Goal: Information Seeking & Learning: Learn about a topic

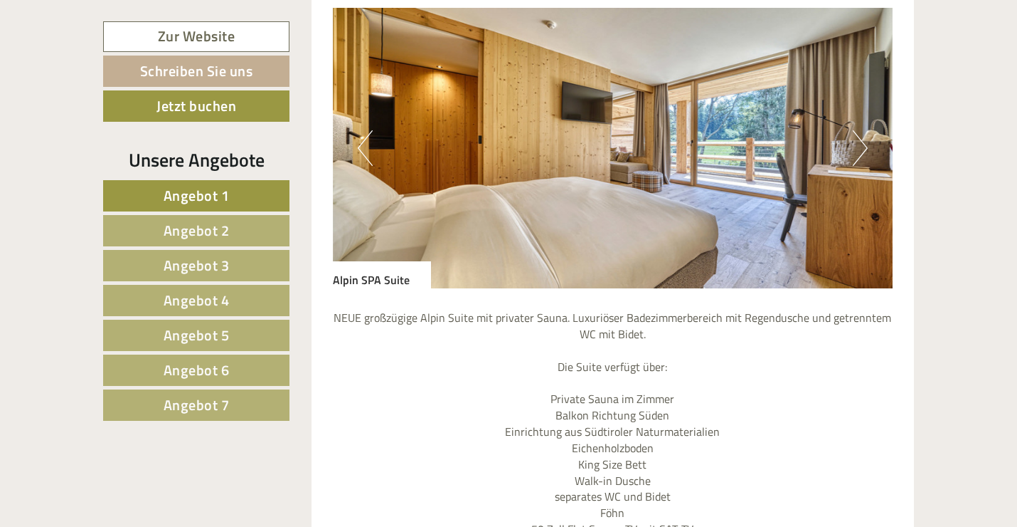
scroll to position [1195, 0]
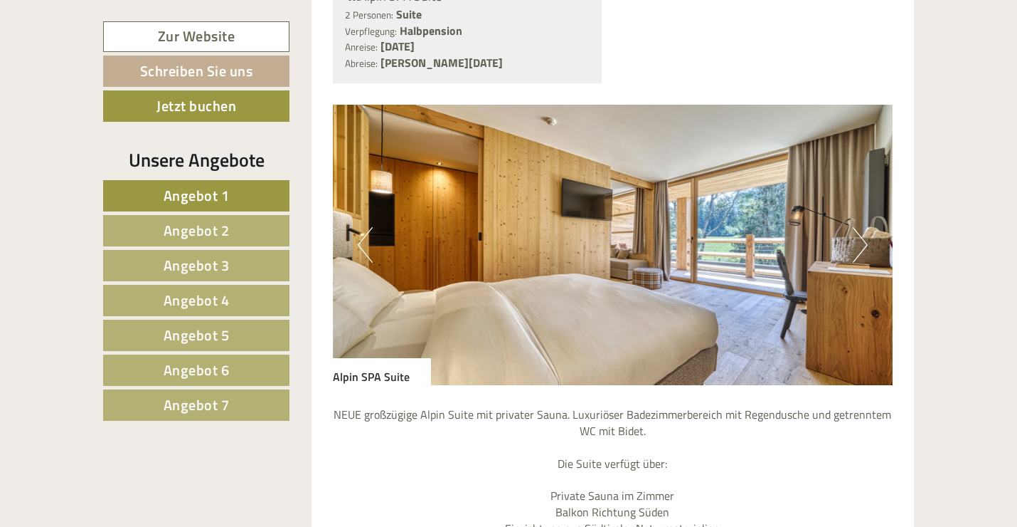
click at [865, 236] on button "Next" at bounding box center [860, 245] width 15 height 36
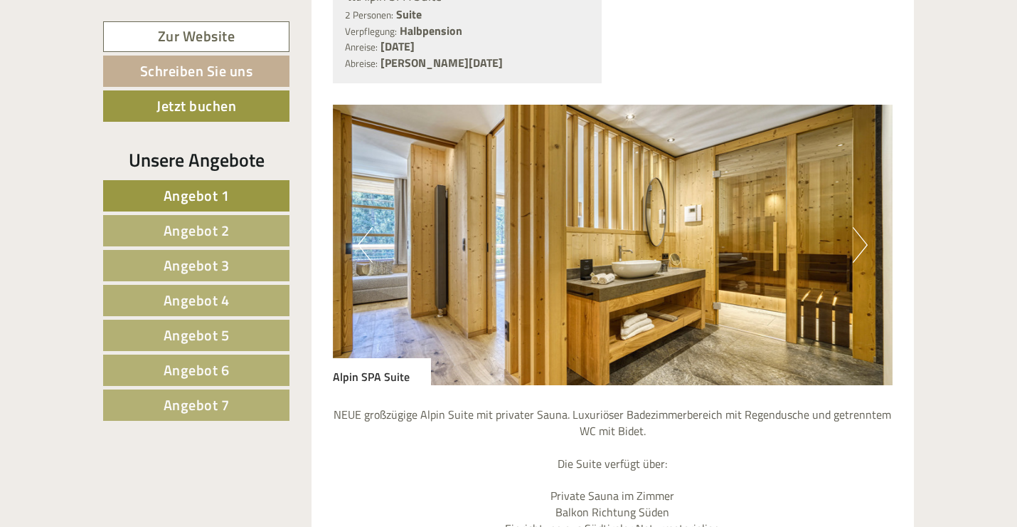
click at [862, 236] on button "Next" at bounding box center [860, 245] width 15 height 36
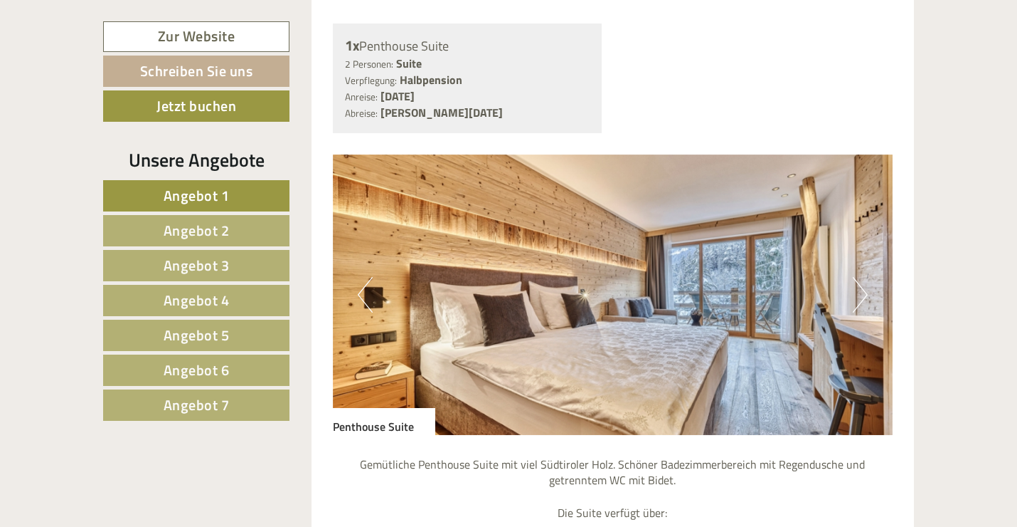
scroll to position [3612, 0]
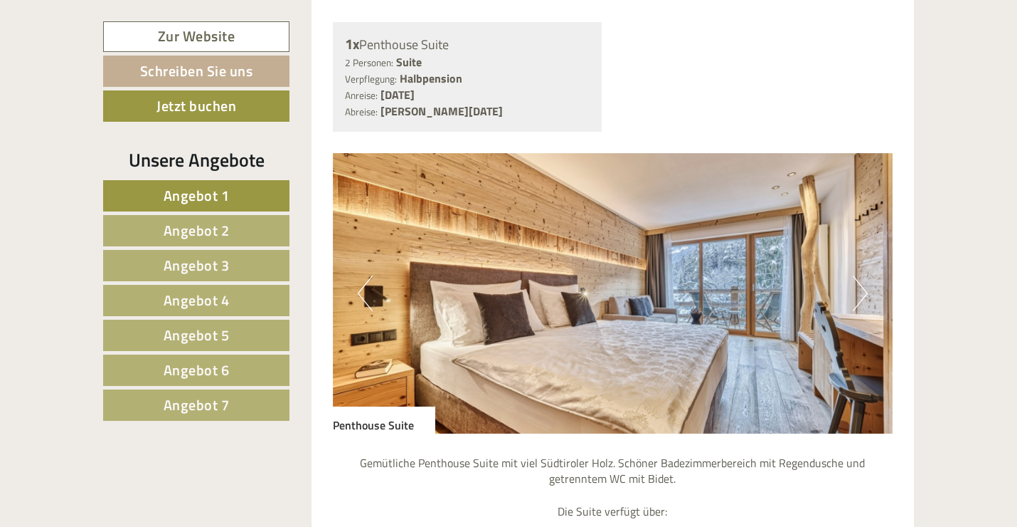
click at [862, 275] on button "Next" at bounding box center [860, 293] width 15 height 36
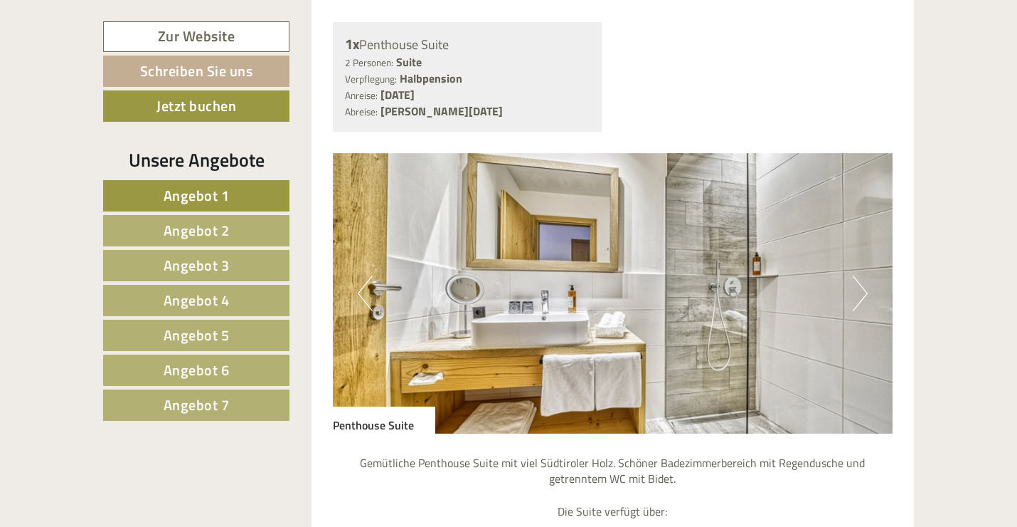
click at [862, 275] on button "Next" at bounding box center [860, 293] width 15 height 36
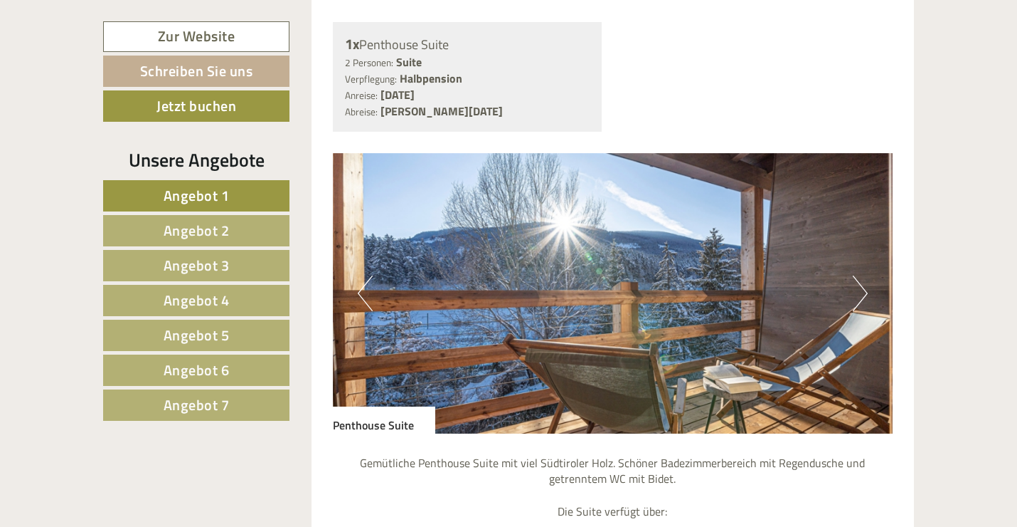
click at [862, 275] on button "Next" at bounding box center [860, 293] width 15 height 36
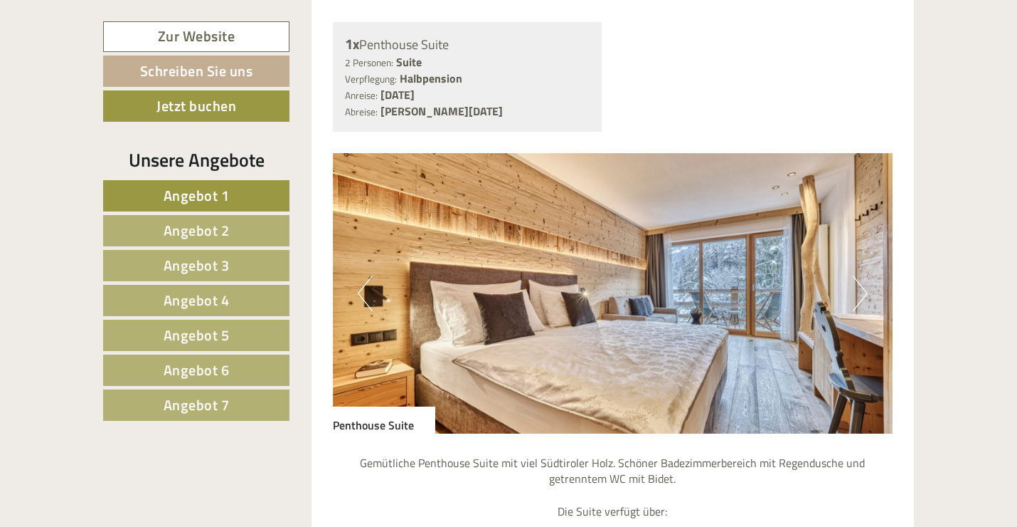
click at [862, 275] on button "Next" at bounding box center [860, 293] width 15 height 36
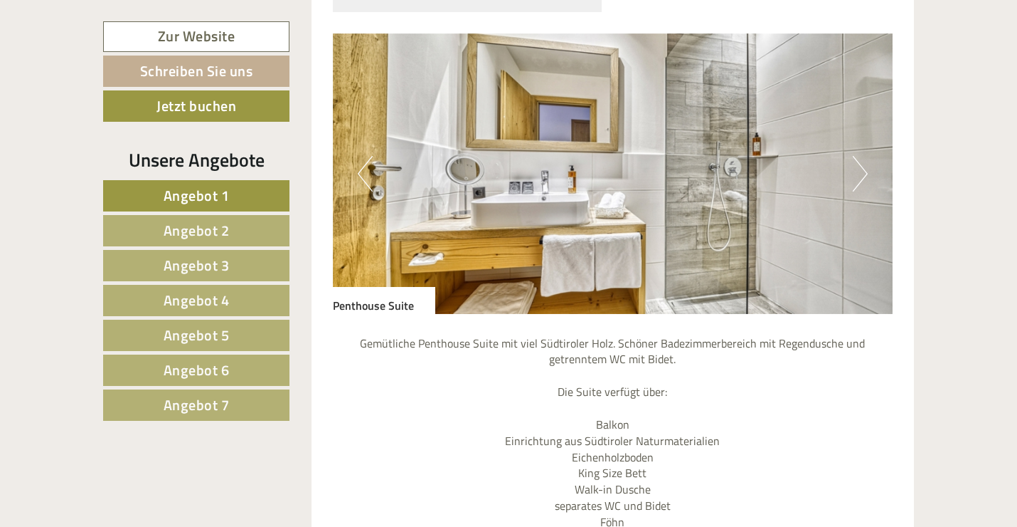
scroll to position [3383, 0]
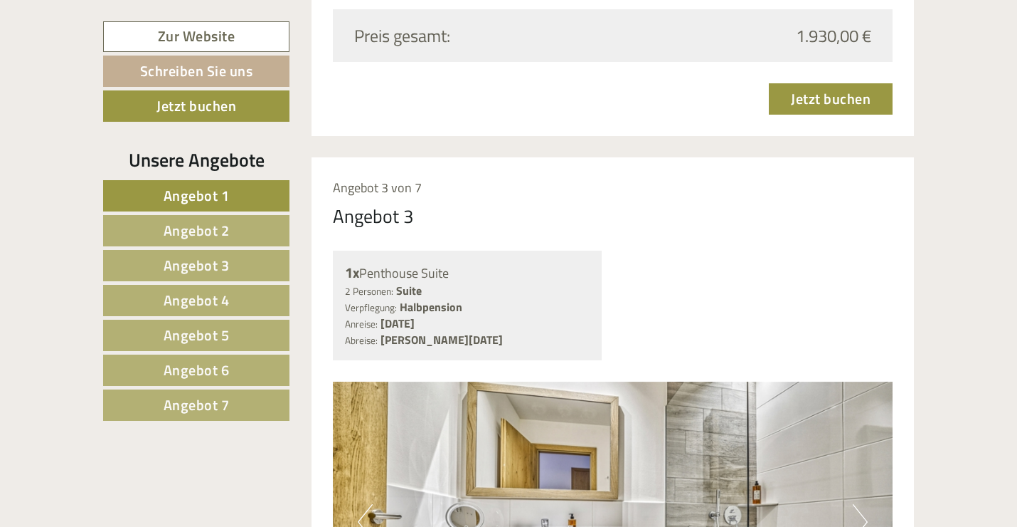
click at [197, 296] on span "Angebot 4" at bounding box center [197, 300] width 66 height 22
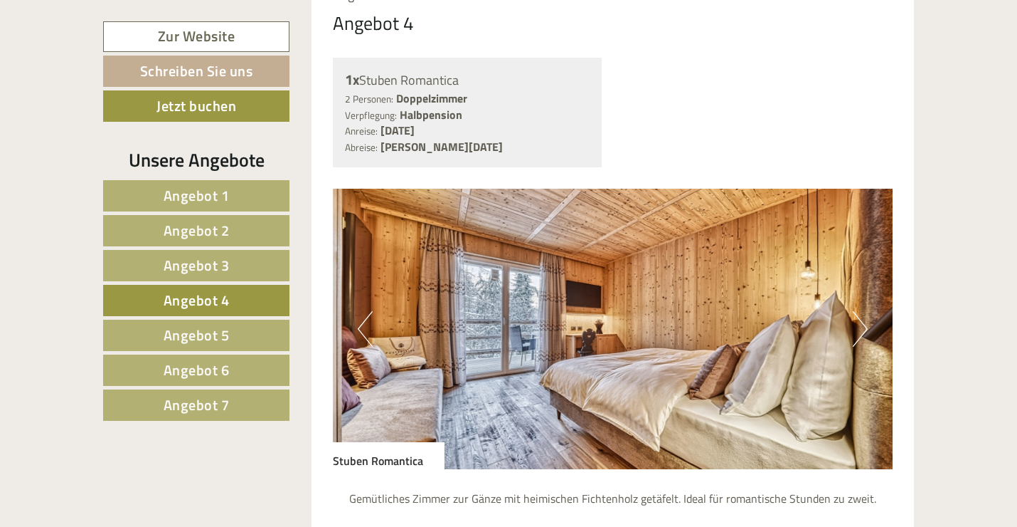
scroll to position [1186, 0]
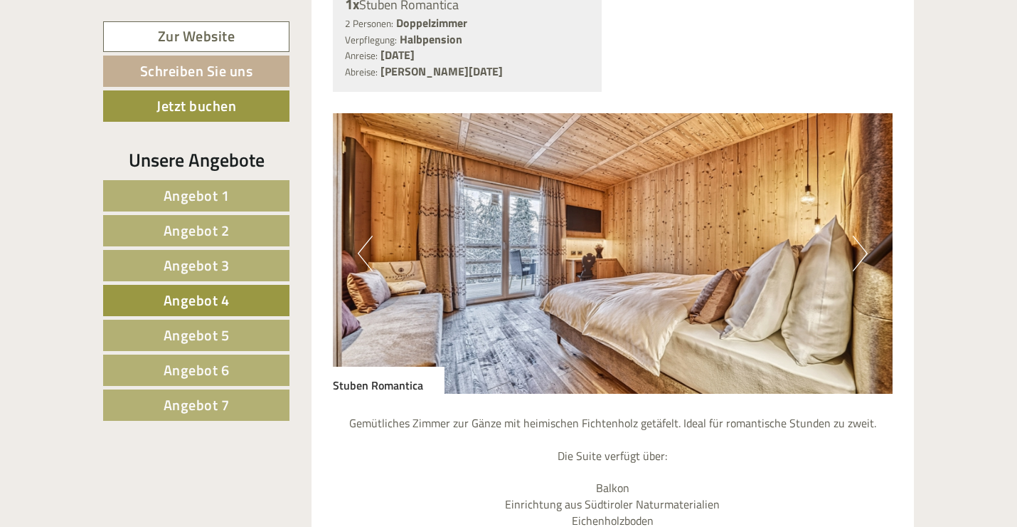
click at [867, 245] on button "Next" at bounding box center [860, 254] width 15 height 36
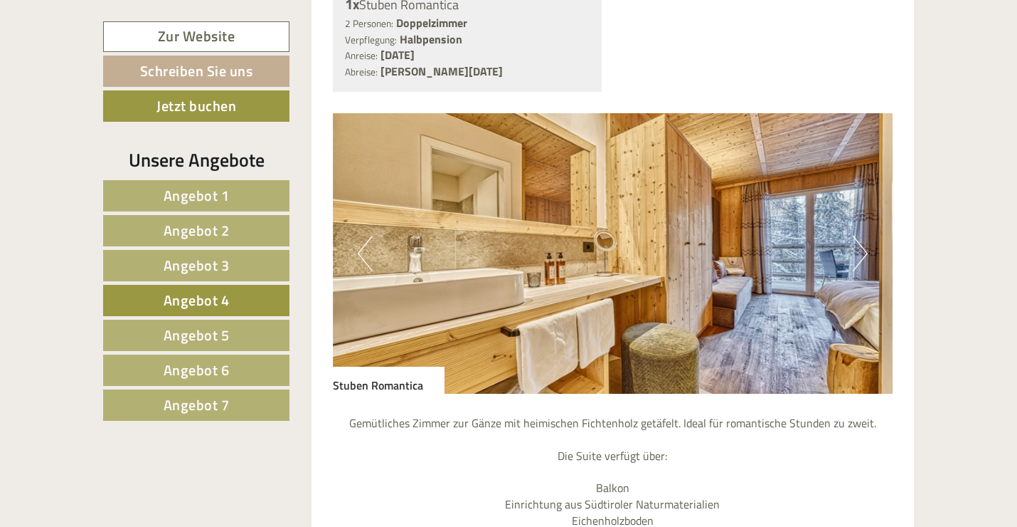
click at [867, 245] on button "Next" at bounding box center [860, 254] width 15 height 36
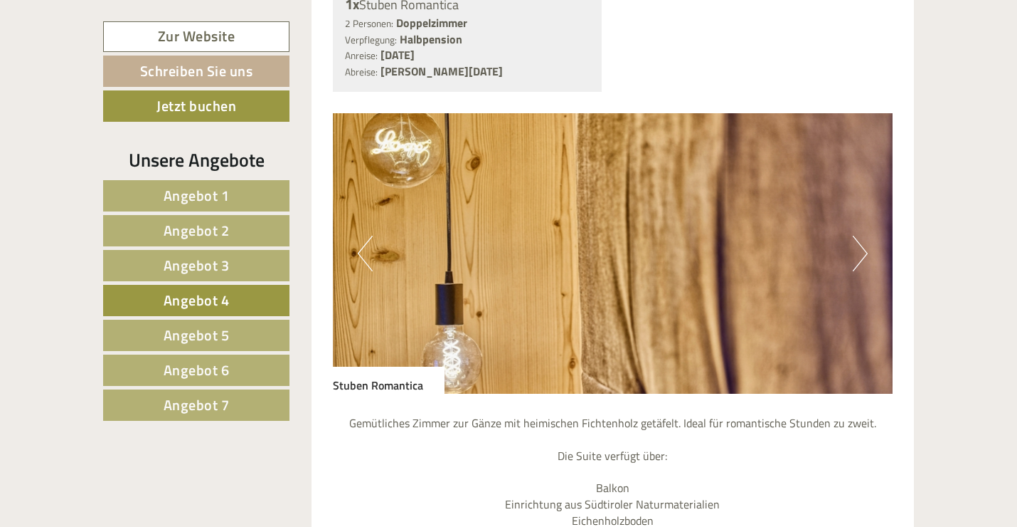
click at [867, 245] on button "Next" at bounding box center [860, 254] width 15 height 36
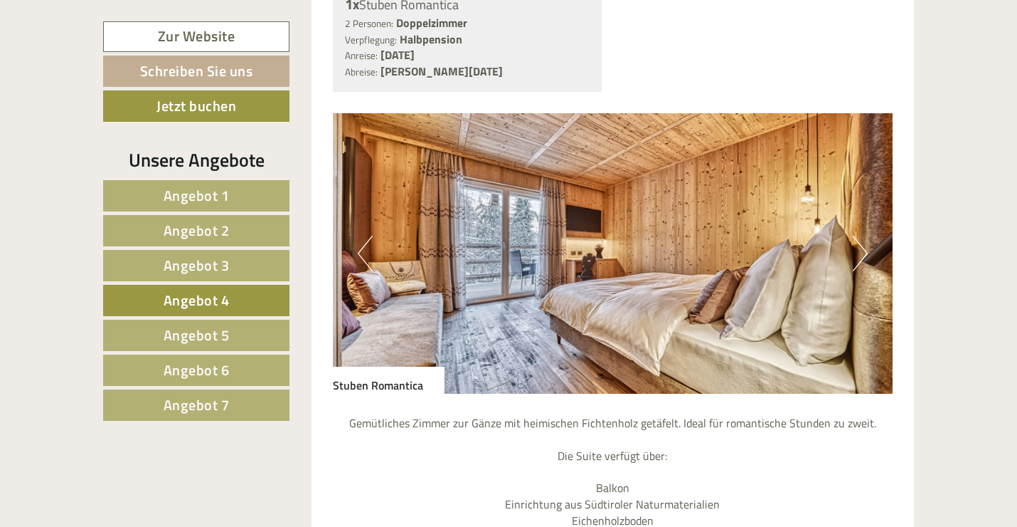
click at [867, 245] on button "Next" at bounding box center [860, 254] width 15 height 36
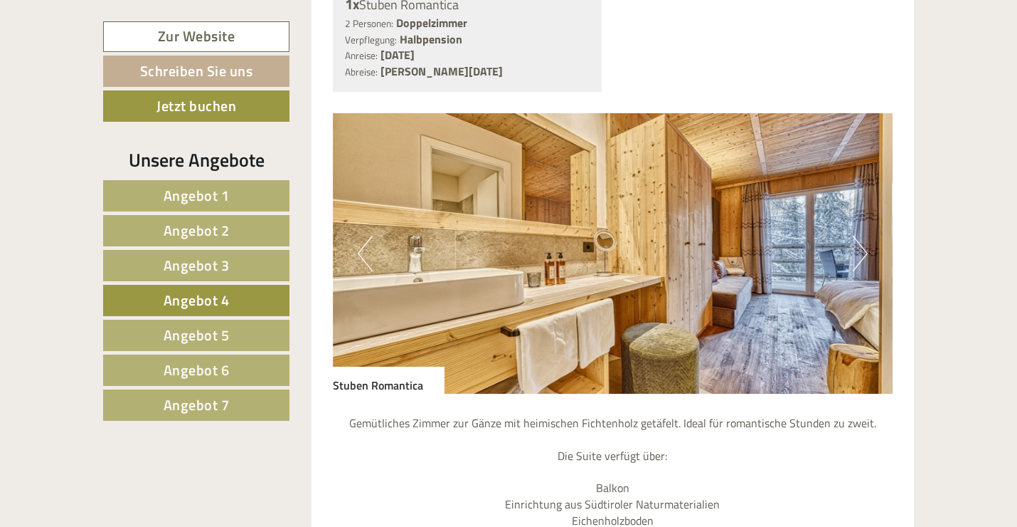
click at [867, 245] on button "Next" at bounding box center [860, 254] width 15 height 36
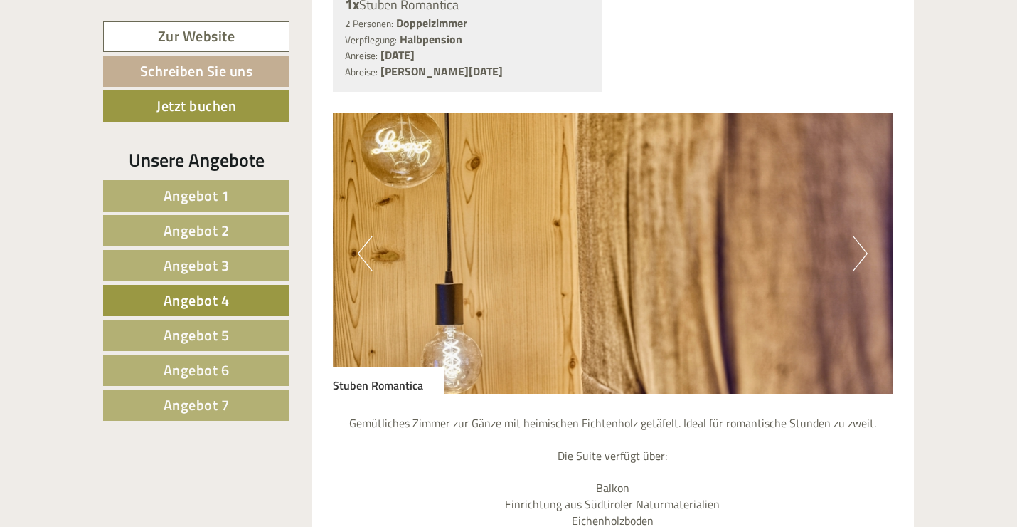
click at [867, 245] on button "Next" at bounding box center [860, 254] width 15 height 36
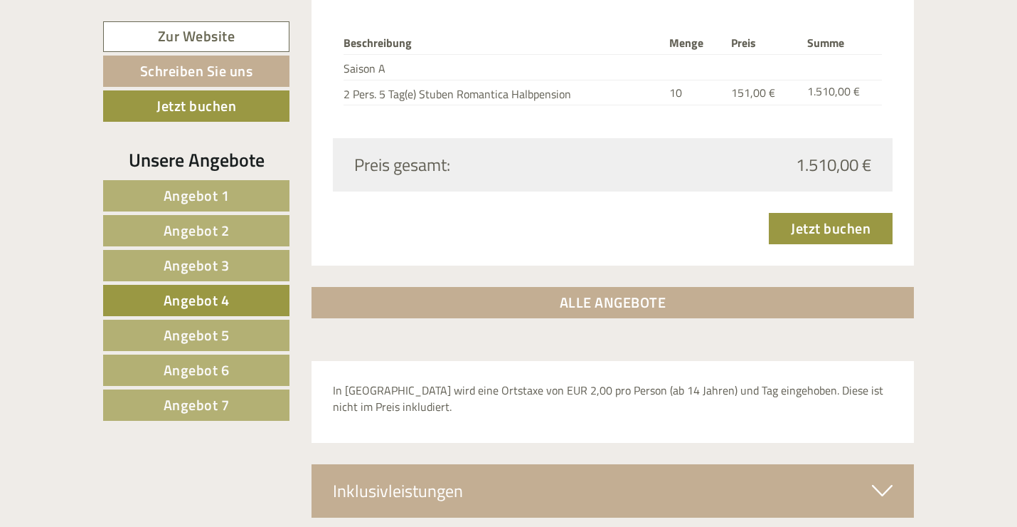
scroll to position [2362, 0]
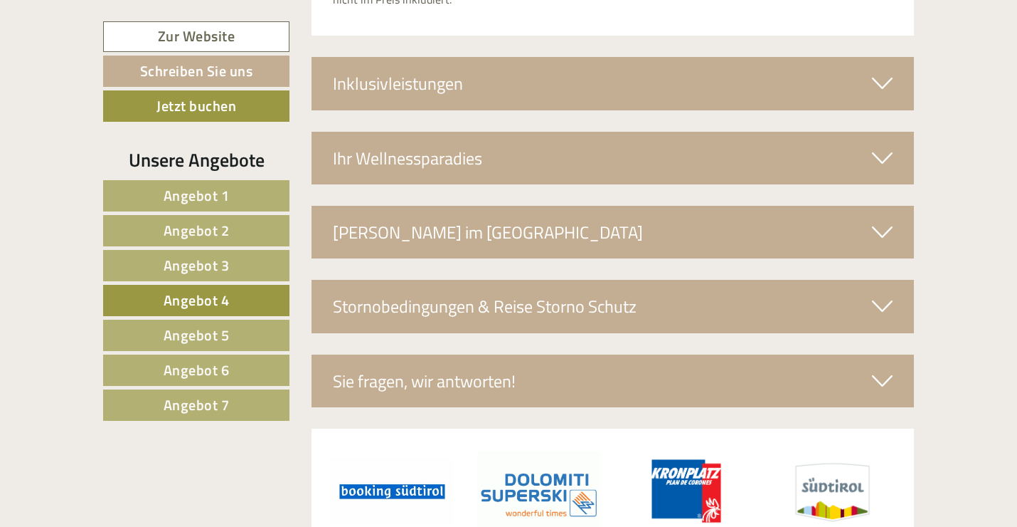
click at [253, 336] on link "Angebot 5" at bounding box center [196, 334] width 186 height 31
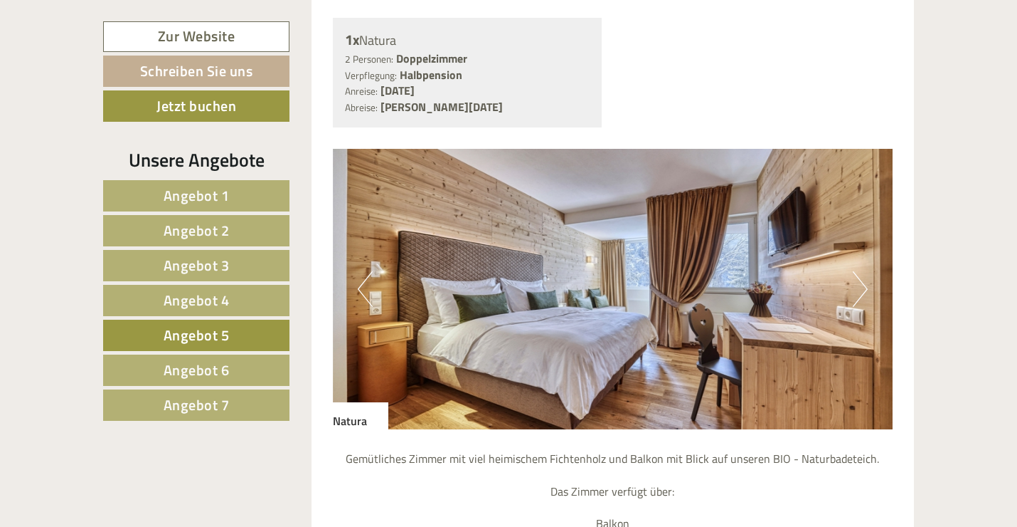
scroll to position [1123, 0]
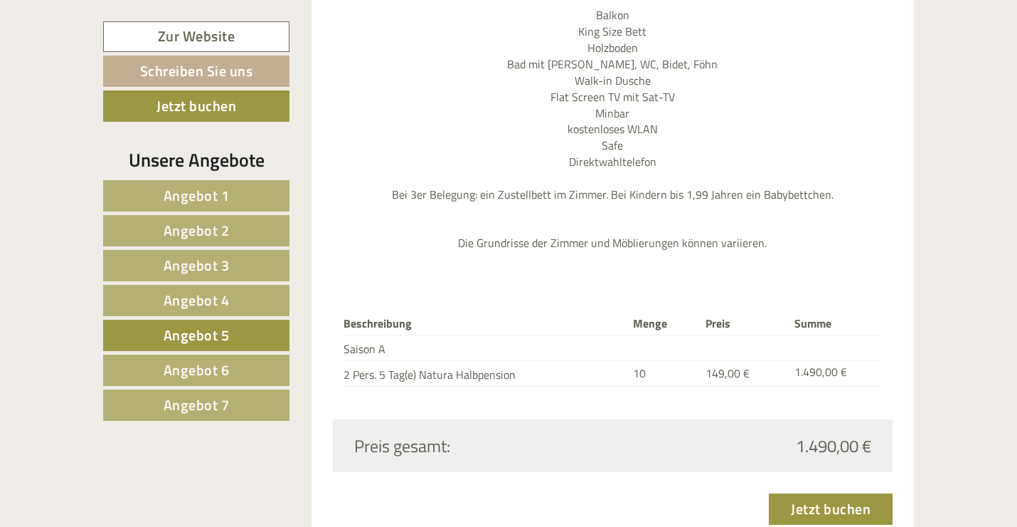
click at [221, 359] on span "Angebot 6" at bounding box center [197, 370] width 66 height 22
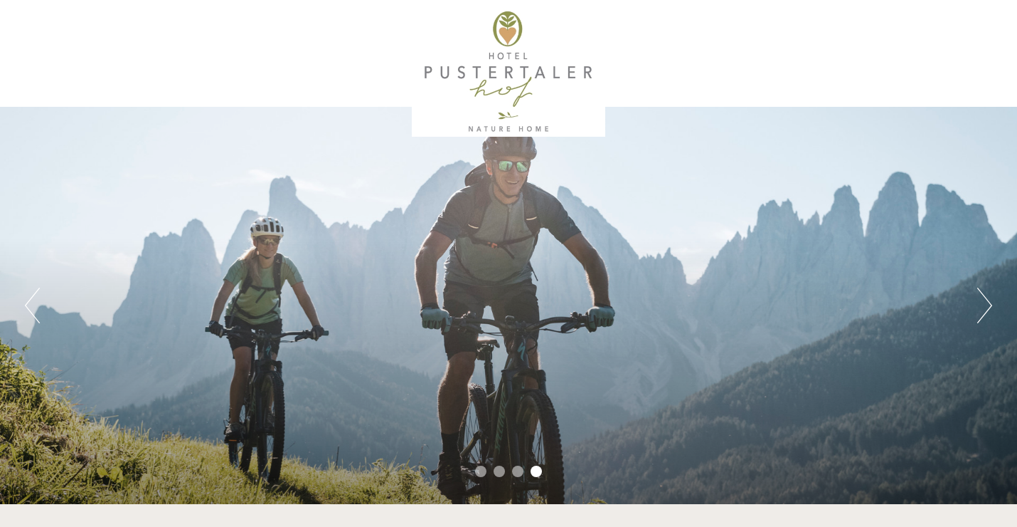
scroll to position [0, 0]
click at [501, 63] on div at bounding box center [508, 71] width 797 height 129
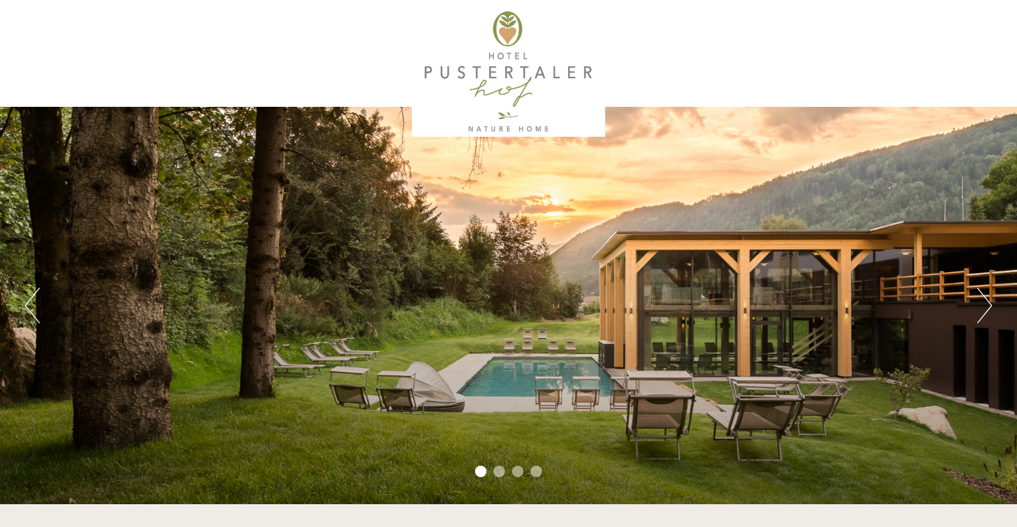
click at [558, 65] on div at bounding box center [508, 71] width 797 height 129
